Goal: Task Accomplishment & Management: Complete application form

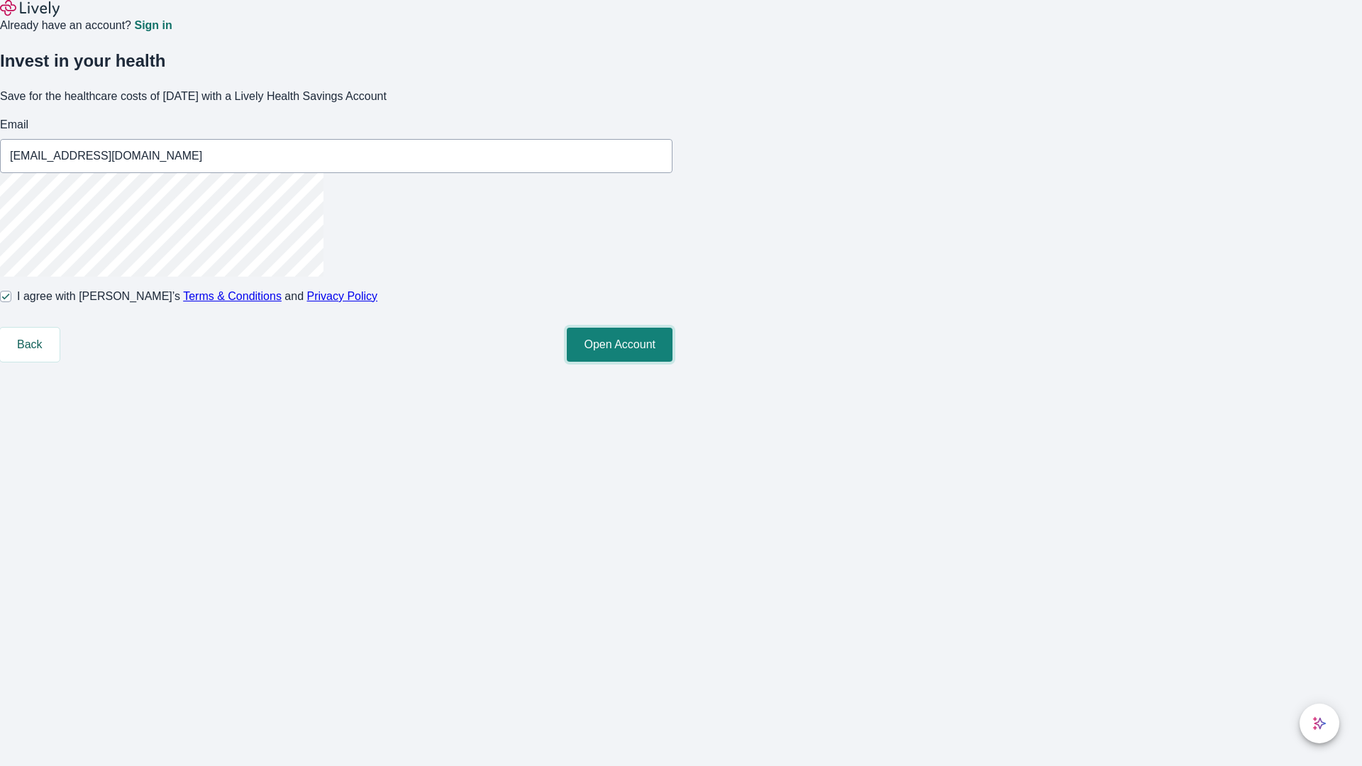
click at [673, 362] on button "Open Account" at bounding box center [620, 345] width 106 height 34
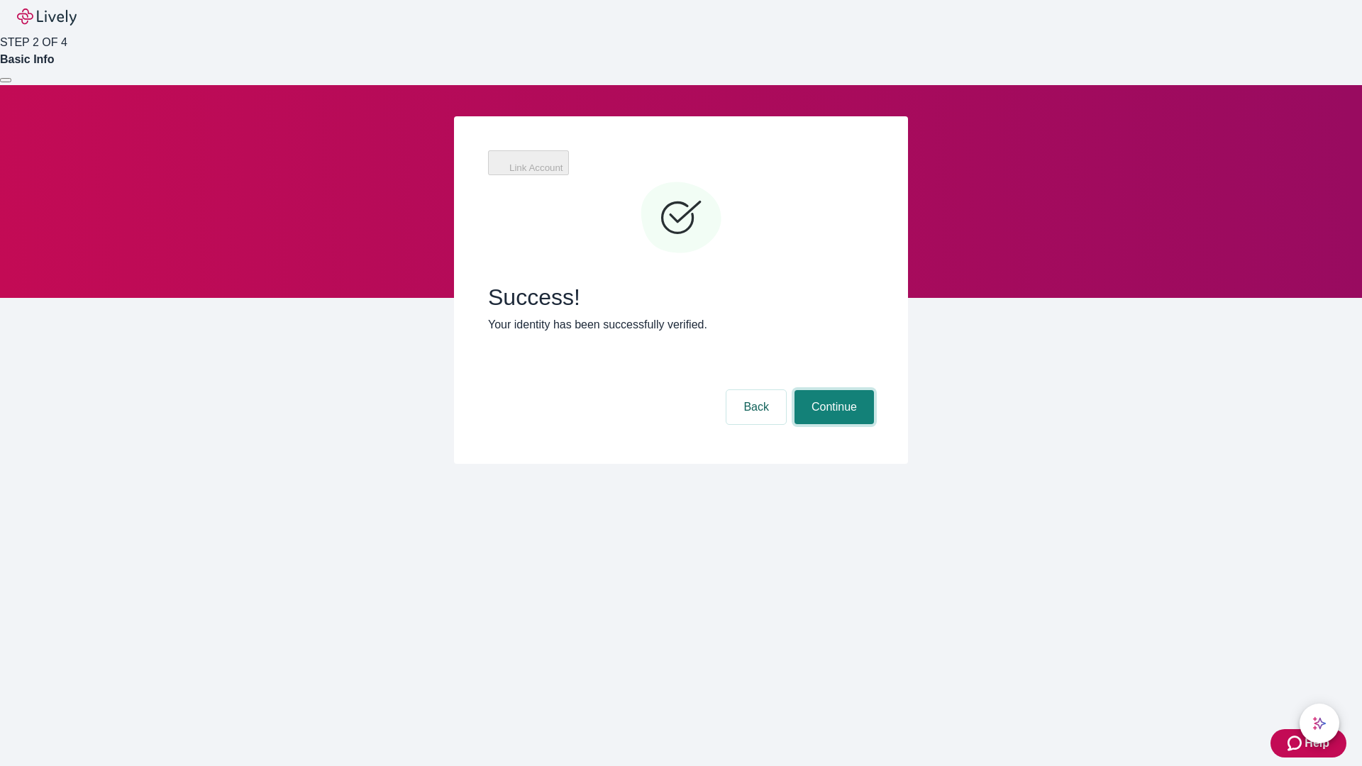
click at [832, 390] on button "Continue" at bounding box center [834, 407] width 79 height 34
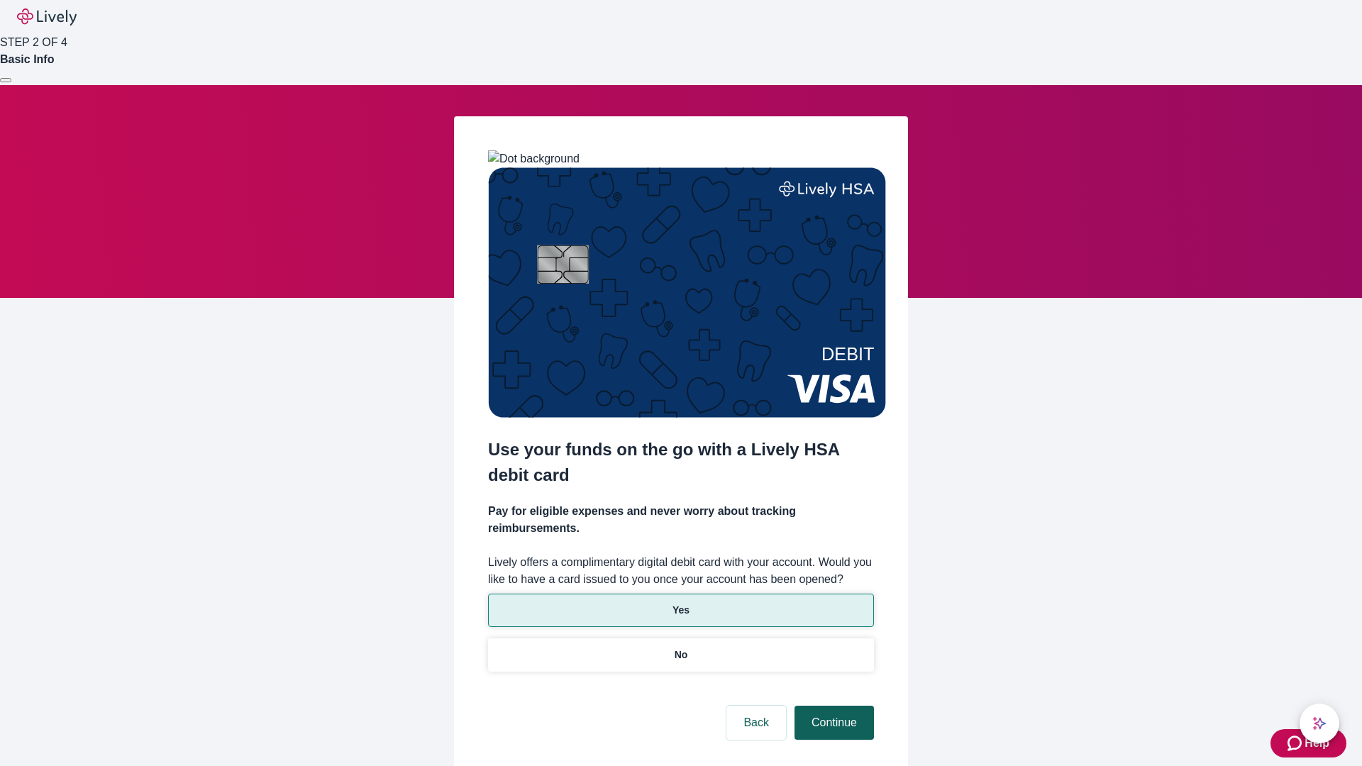
click at [680, 648] on p "No" at bounding box center [681, 655] width 13 height 15
click at [832, 706] on button "Continue" at bounding box center [834, 723] width 79 height 34
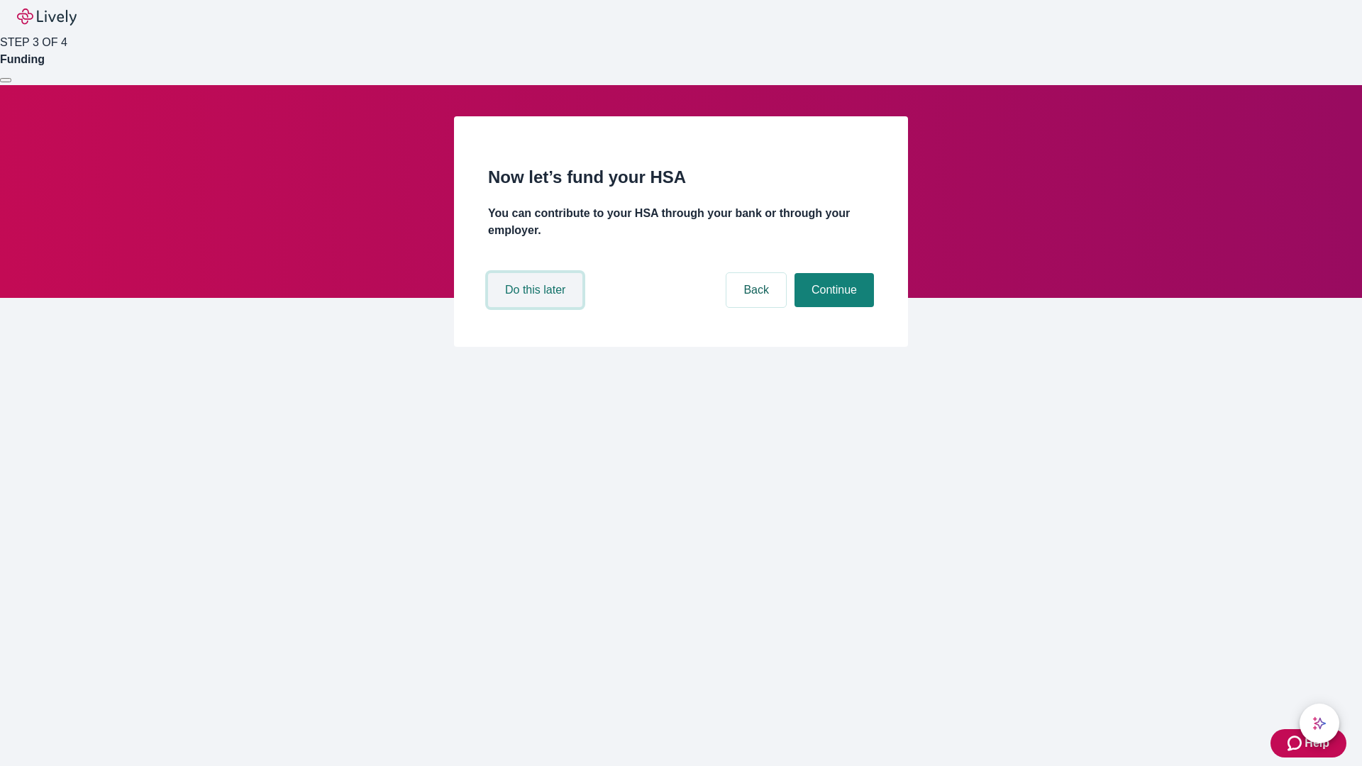
click at [537, 307] on button "Do this later" at bounding box center [535, 290] width 94 height 34
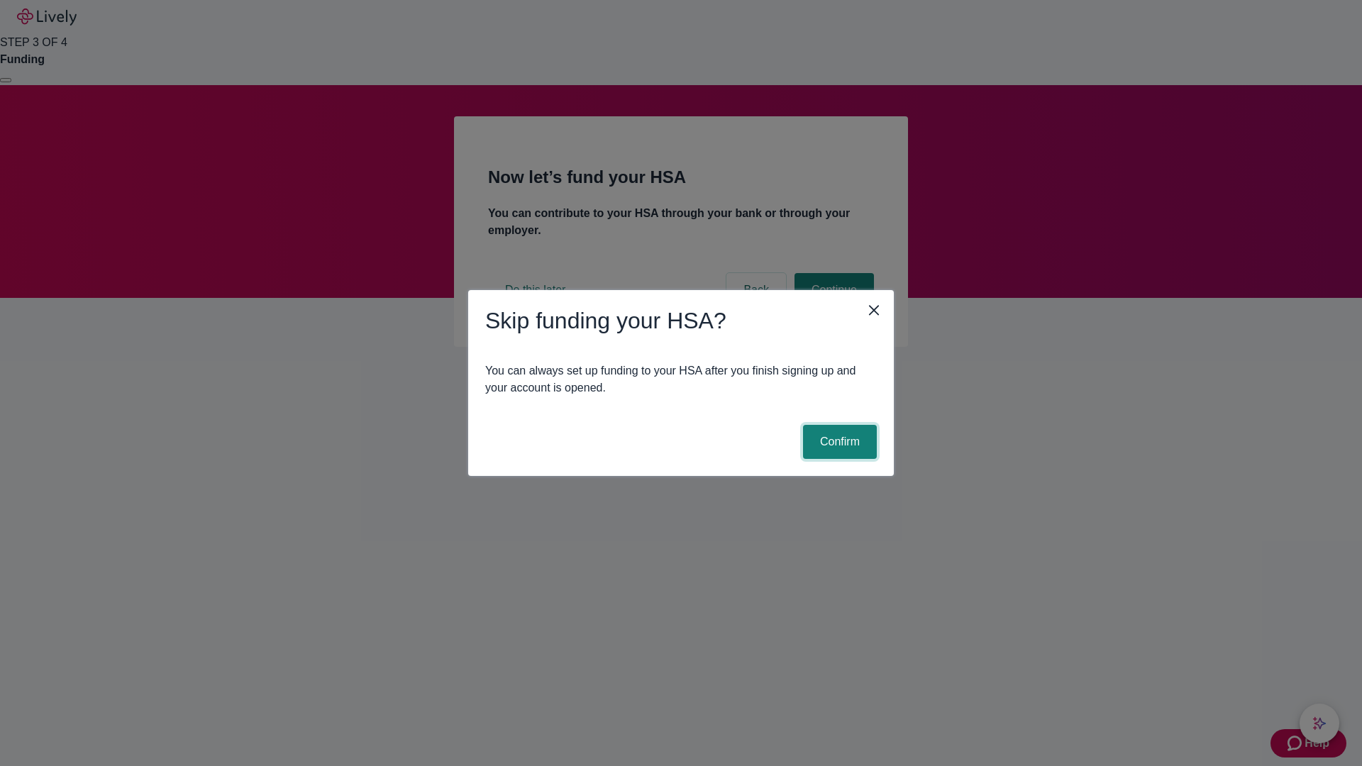
click at [838, 442] on button "Confirm" at bounding box center [840, 442] width 74 height 34
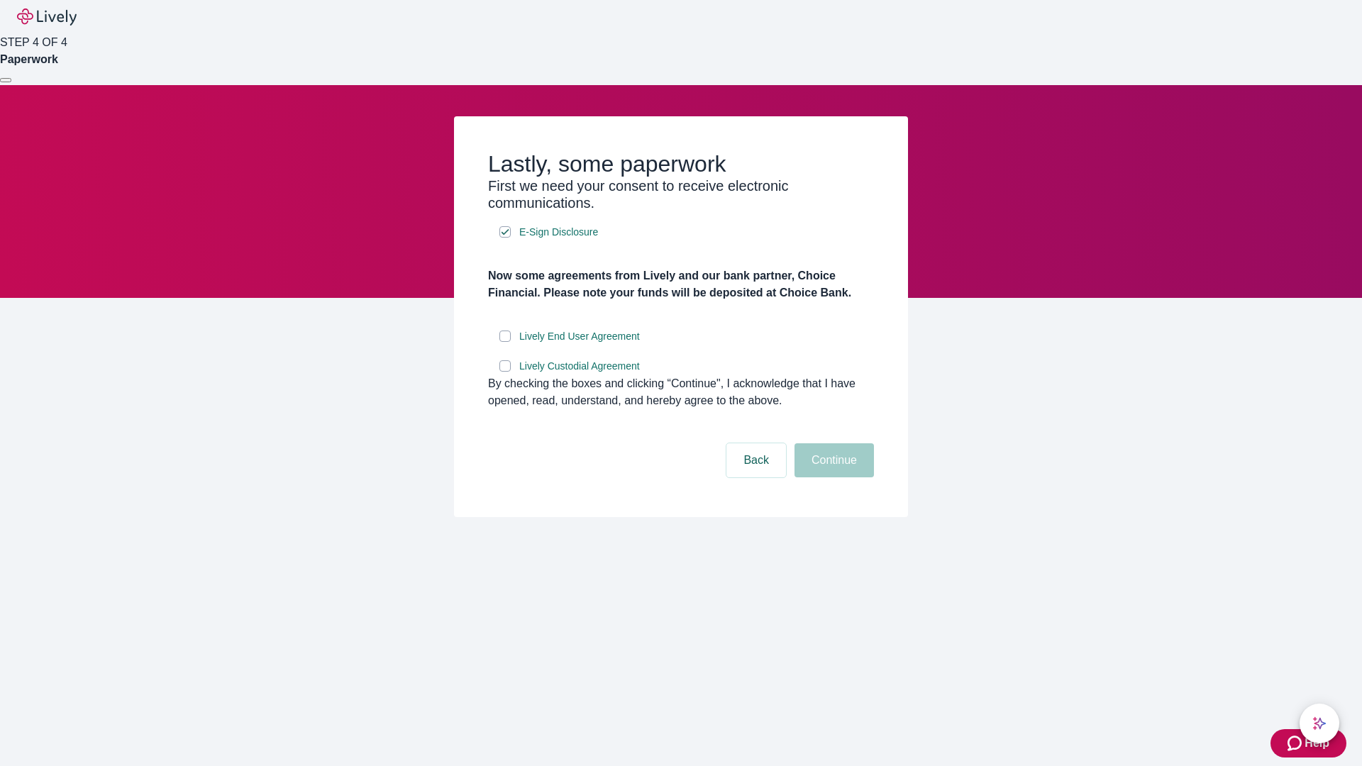
click at [505, 342] on input "Lively End User Agreement" at bounding box center [505, 336] width 11 height 11
checkbox input "true"
click at [505, 372] on input "Lively Custodial Agreement" at bounding box center [505, 365] width 11 height 11
checkbox input "true"
click at [832, 478] on button "Continue" at bounding box center [834, 460] width 79 height 34
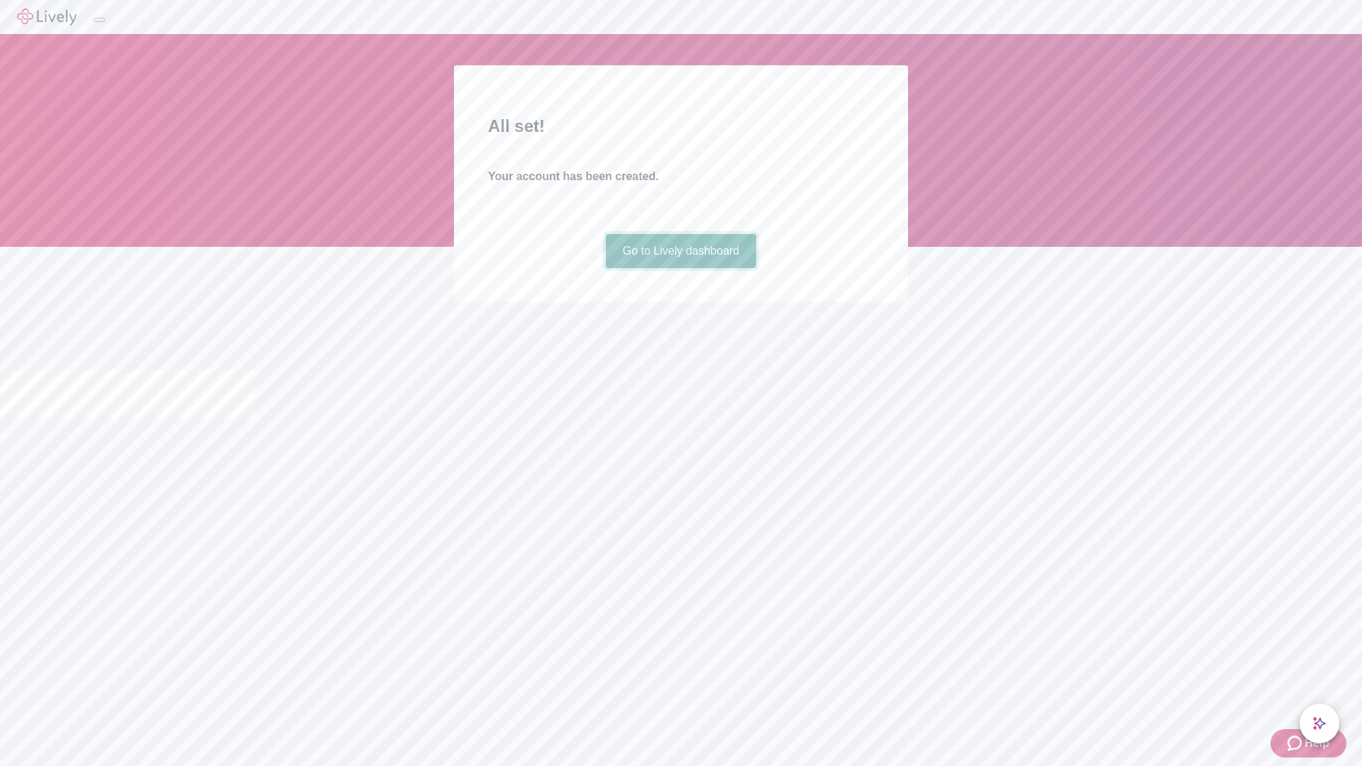
click at [680, 268] on link "Go to Lively dashboard" at bounding box center [681, 251] width 151 height 34
